Goal: Obtain resource: Download file/media

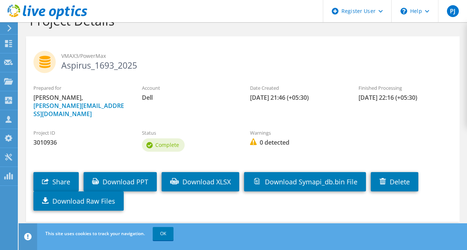
scroll to position [30, 0]
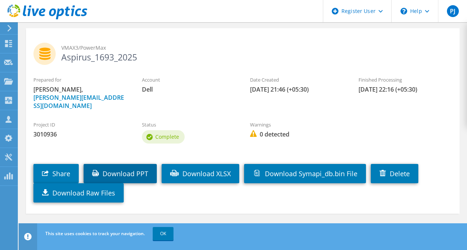
click at [133, 164] on link "Download PPT" at bounding box center [120, 173] width 73 height 19
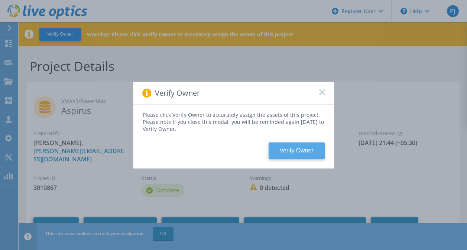
click at [297, 152] on button "Verify Owner" at bounding box center [297, 151] width 56 height 17
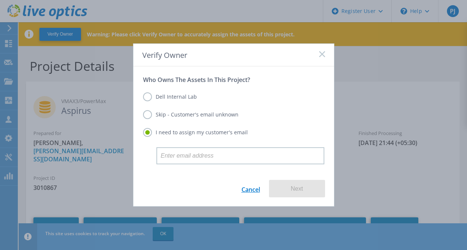
click at [248, 185] on link "Cancel" at bounding box center [250, 188] width 19 height 17
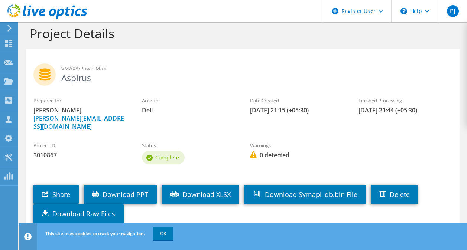
scroll to position [53, 0]
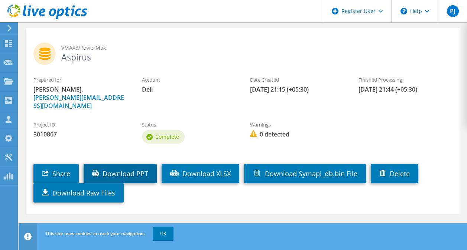
click at [134, 164] on link "Download PPT" at bounding box center [120, 173] width 73 height 19
click at [441, 46] on span "VMAX3/PowerMax" at bounding box center [256, 48] width 391 height 8
